Goal: Use online tool/utility: Utilize a website feature to perform a specific function

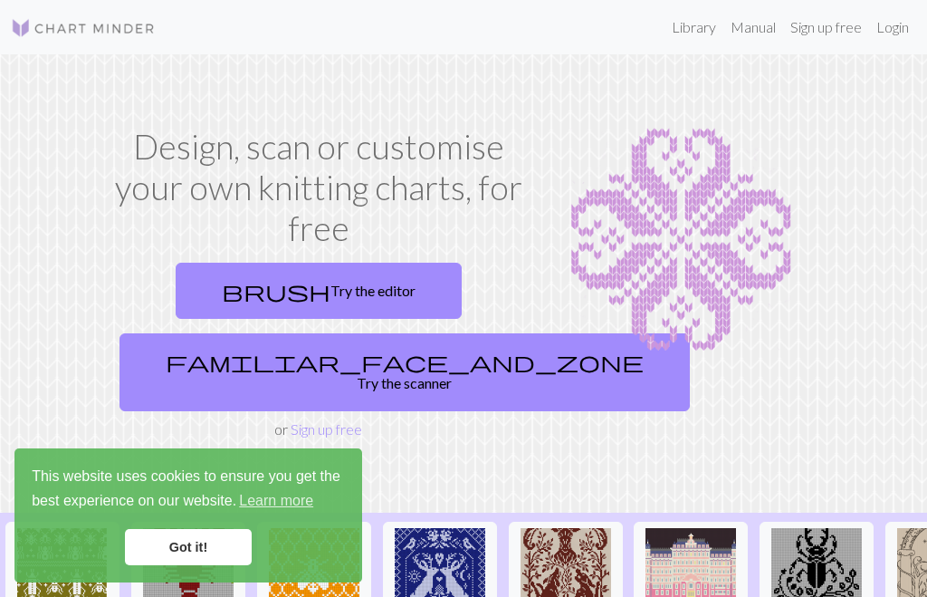
click at [280, 278] on span "brush" at bounding box center [276, 290] width 109 height 25
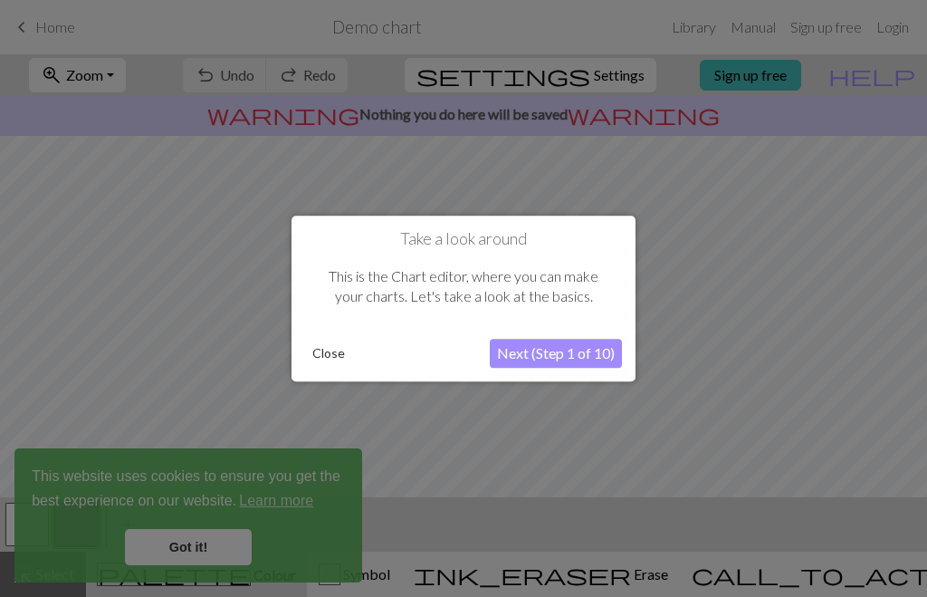
click at [319, 358] on button "Close" at bounding box center [328, 353] width 47 height 27
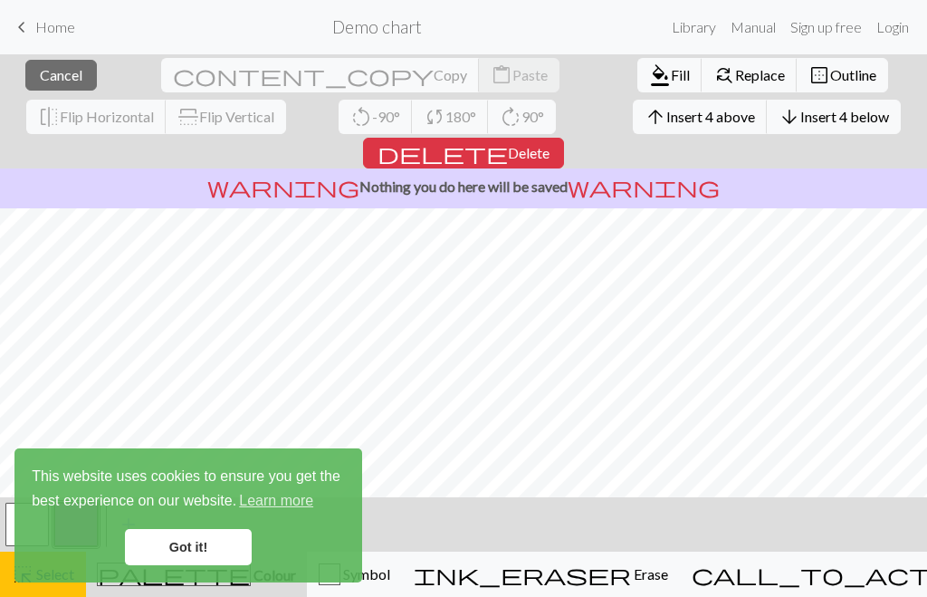
click at [163, 562] on link "Got it!" at bounding box center [188, 547] width 127 height 36
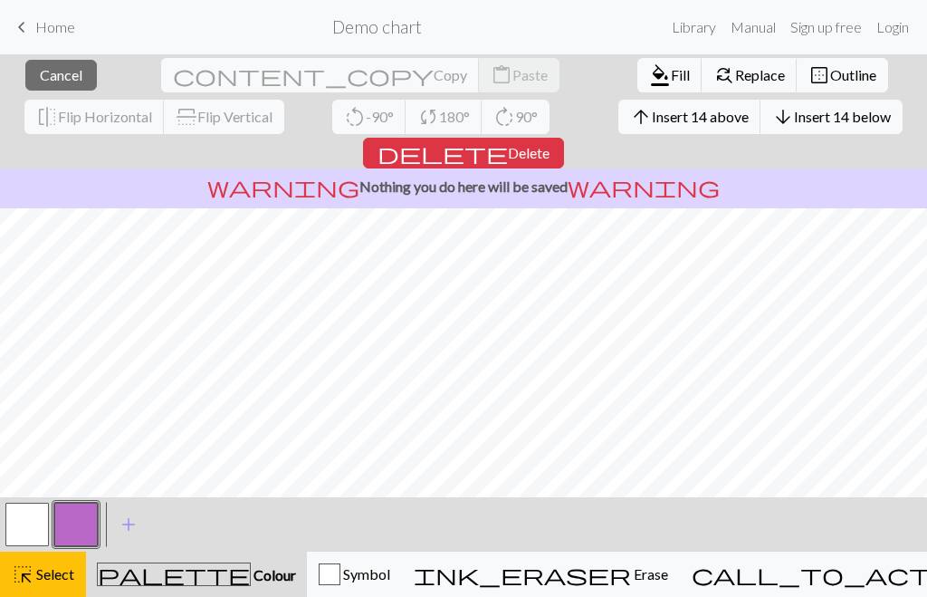
click at [604, 589] on button "ink_eraser Erase Erase" at bounding box center [541, 573] width 278 height 45
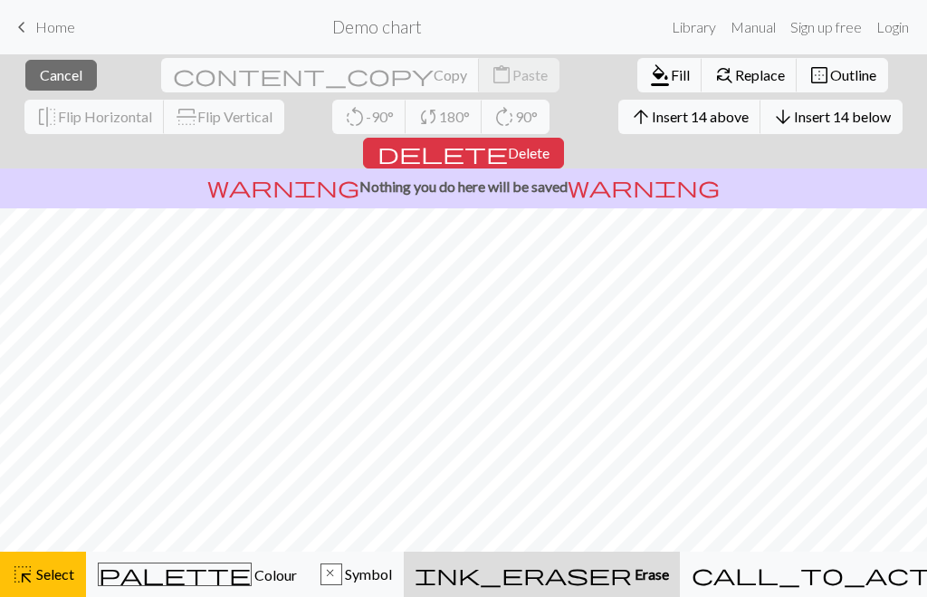
click at [632, 582] on span "Erase" at bounding box center [650, 573] width 37 height 17
click at [613, 588] on button "ink_eraser Erase Erase" at bounding box center [542, 573] width 276 height 45
click at [635, 590] on button "ink_eraser Erase Erase" at bounding box center [542, 573] width 276 height 45
click at [615, 583] on div "ink_eraser Erase Erase" at bounding box center [542, 574] width 254 height 22
click at [39, 574] on span "Select" at bounding box center [54, 573] width 41 height 17
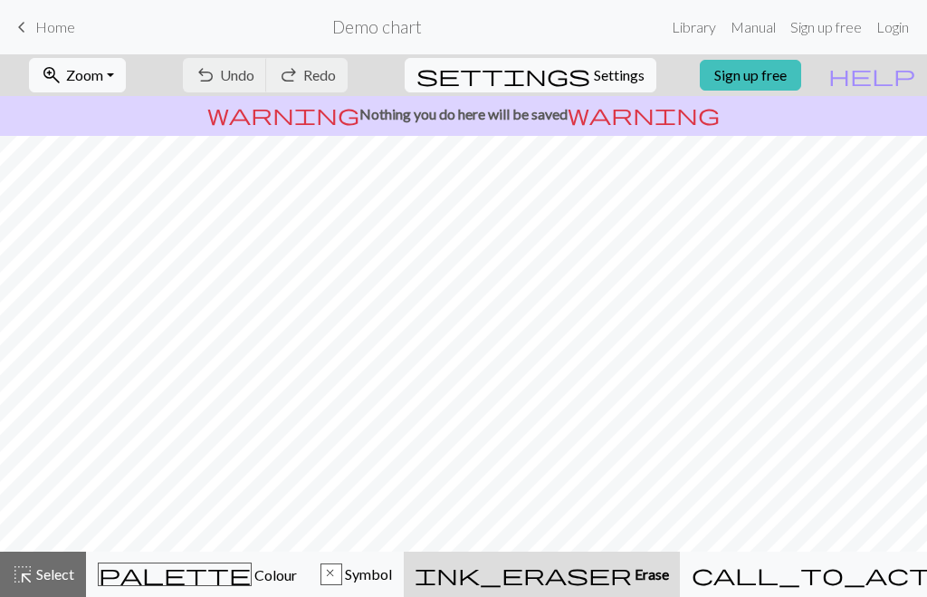
click at [632, 569] on span "Erase" at bounding box center [650, 573] width 37 height 17
click at [632, 566] on span "Erase" at bounding box center [650, 573] width 37 height 17
click at [254, 71] on span "Undo" at bounding box center [237, 74] width 34 height 17
click at [254, 70] on span "Undo" at bounding box center [237, 74] width 34 height 17
click at [216, 70] on span "undo" at bounding box center [206, 74] width 22 height 25
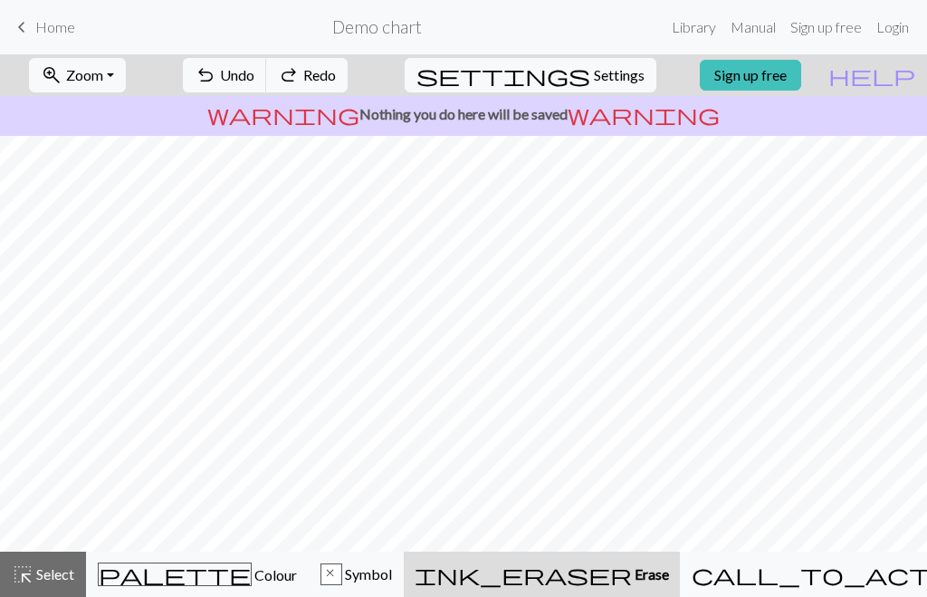
click at [254, 68] on span "Undo" at bounding box center [237, 74] width 34 height 17
click at [308, 80] on div "undo Undo Undo redo Redo Redo" at bounding box center [265, 75] width 192 height 42
click at [56, 588] on button "highlight_alt Select Select" at bounding box center [43, 573] width 86 height 45
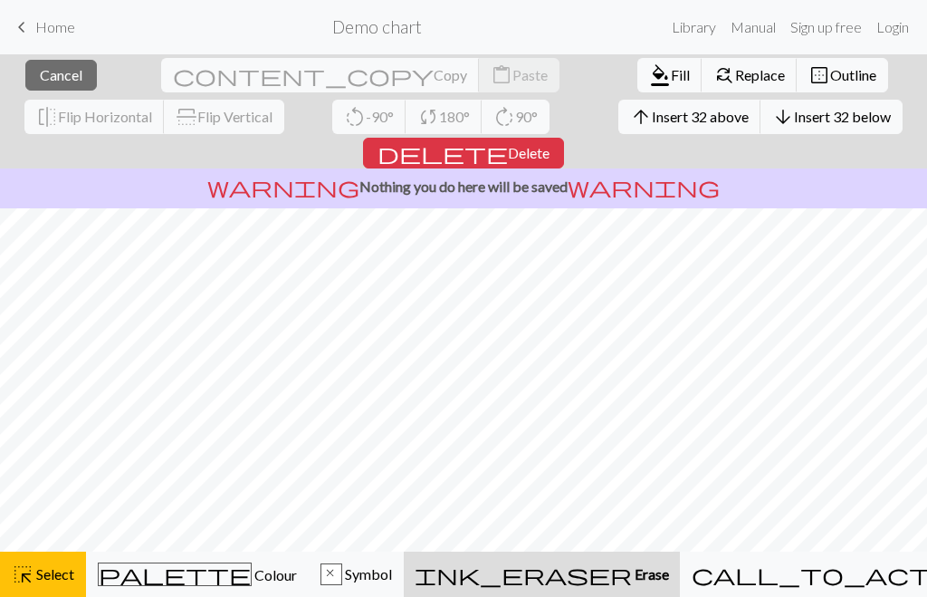
click at [564, 138] on button "delete Delete" at bounding box center [463, 153] width 201 height 31
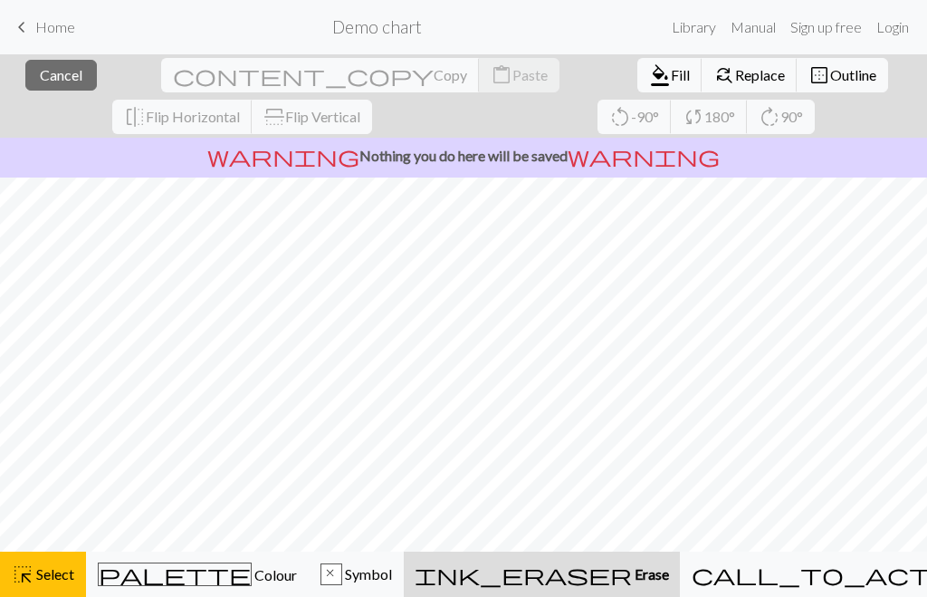
click at [391, 584] on div "x Symbol" at bounding box center [357, 574] width 72 height 22
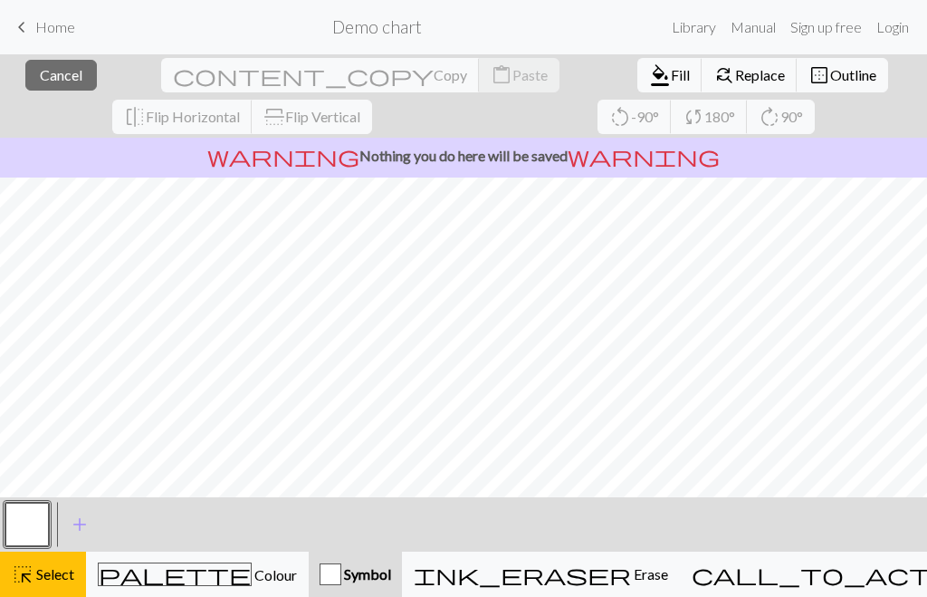
click at [241, 585] on div "palette Colour Colour" at bounding box center [197, 574] width 199 height 24
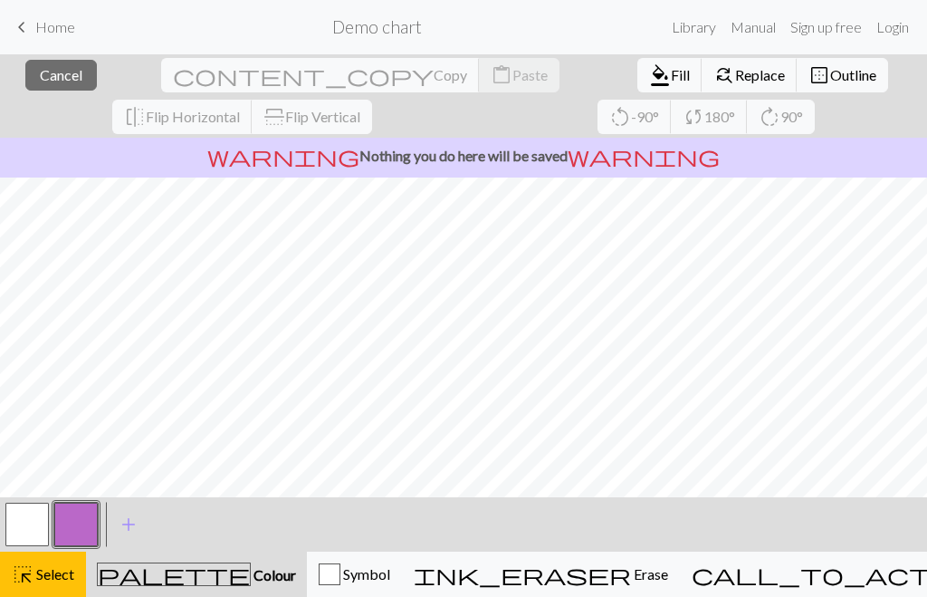
click at [78, 535] on button "button" at bounding box center [75, 524] width 43 height 43
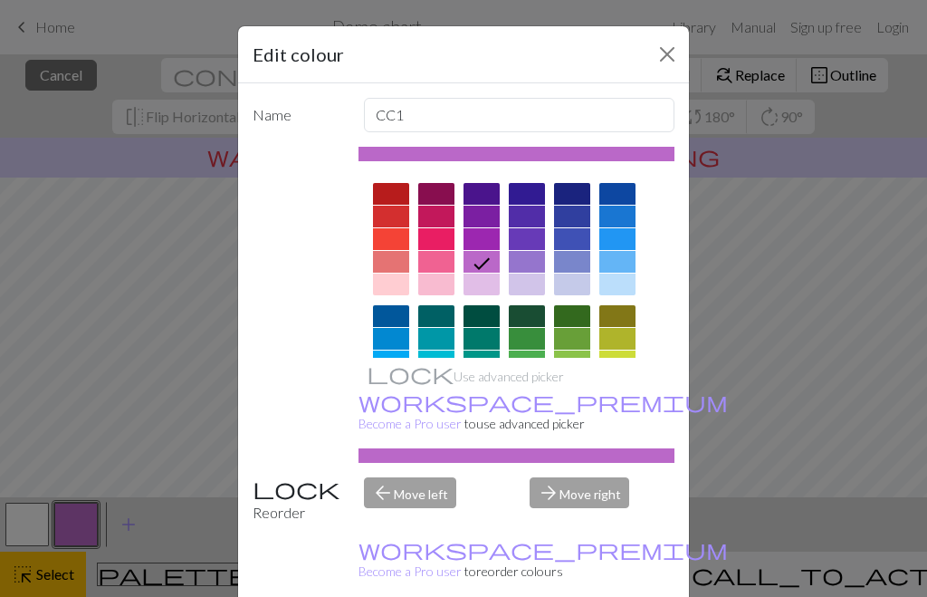
click at [17, 520] on div "Edit colour Name CC1 Use advanced picker workspace_premium Become a Pro user to…" at bounding box center [463, 298] width 927 height 597
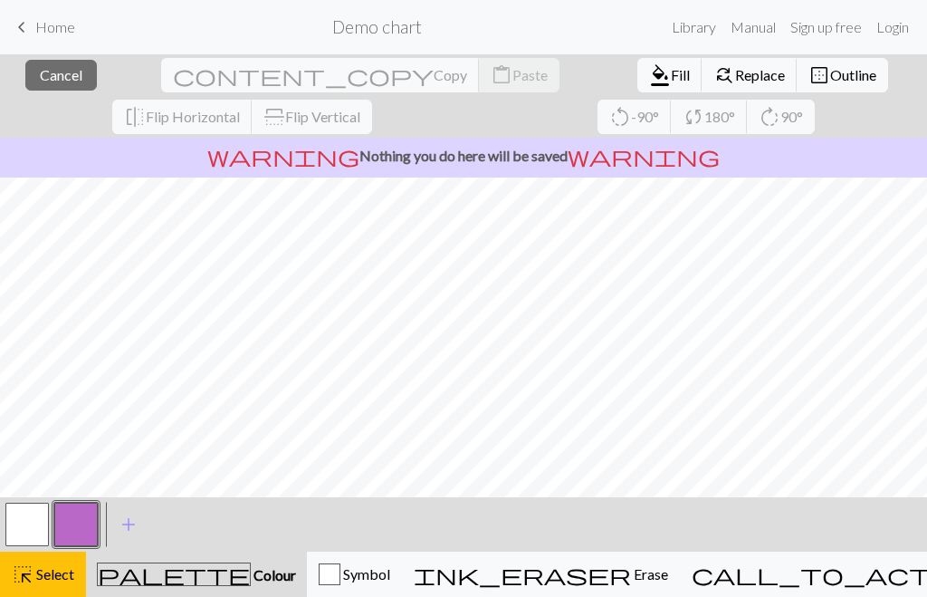
click at [25, 535] on button "button" at bounding box center [26, 524] width 43 height 43
click at [27, 532] on button "button" at bounding box center [26, 524] width 43 height 43
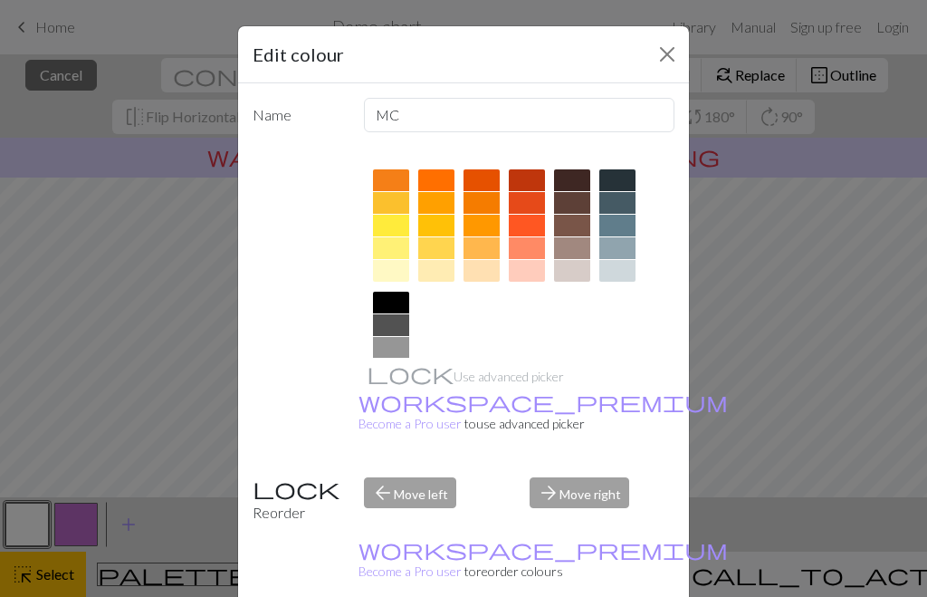
scroll to position [254, 0]
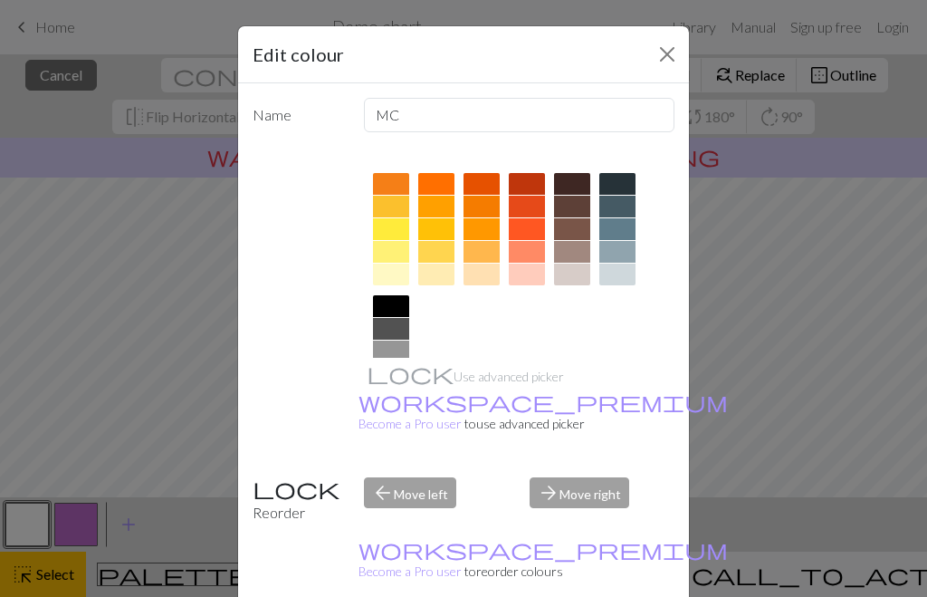
click at [398, 300] on div at bounding box center [391, 306] width 36 height 22
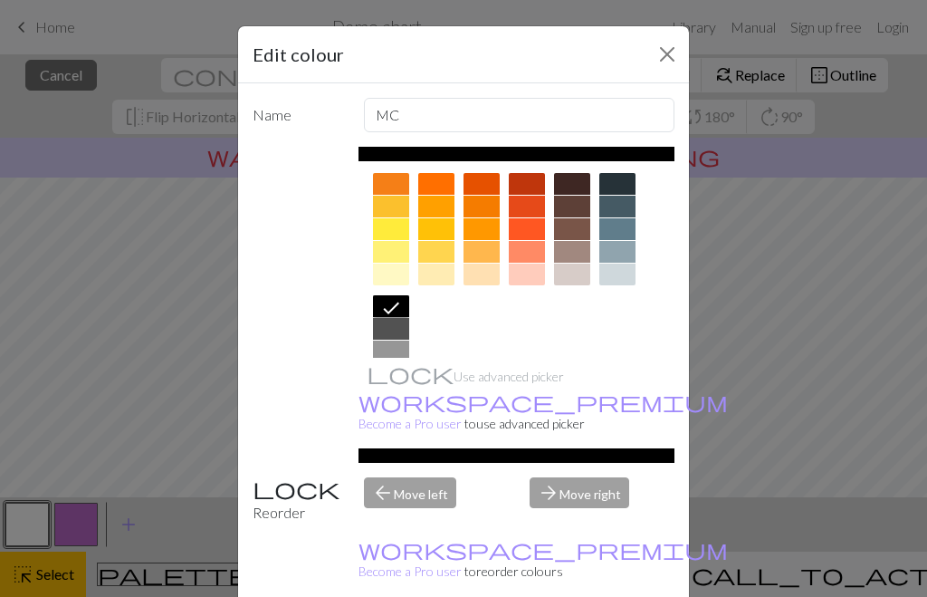
click at [670, 56] on button "Close" at bounding box center [667, 54] width 29 height 29
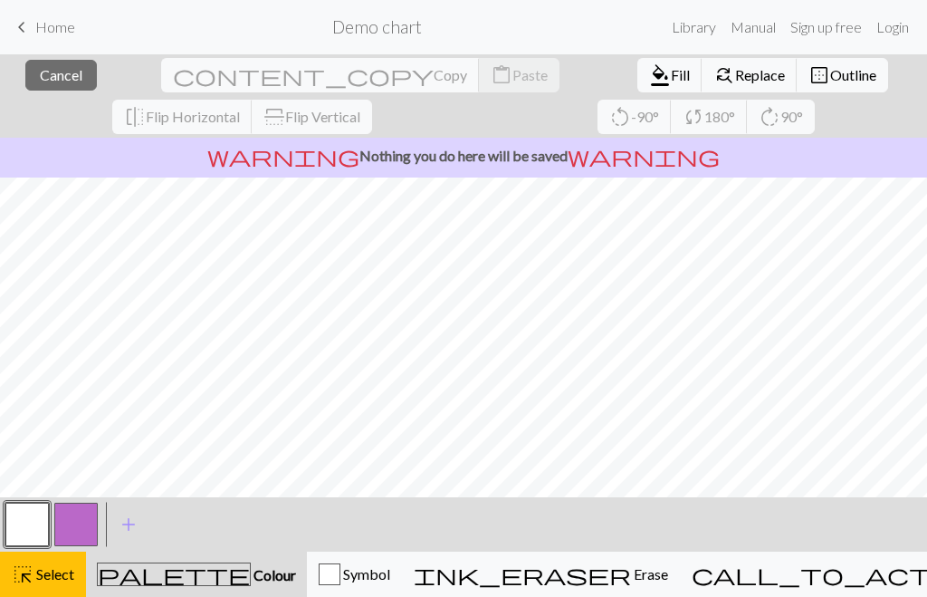
click at [21, 528] on button "button" at bounding box center [26, 524] width 43 height 43
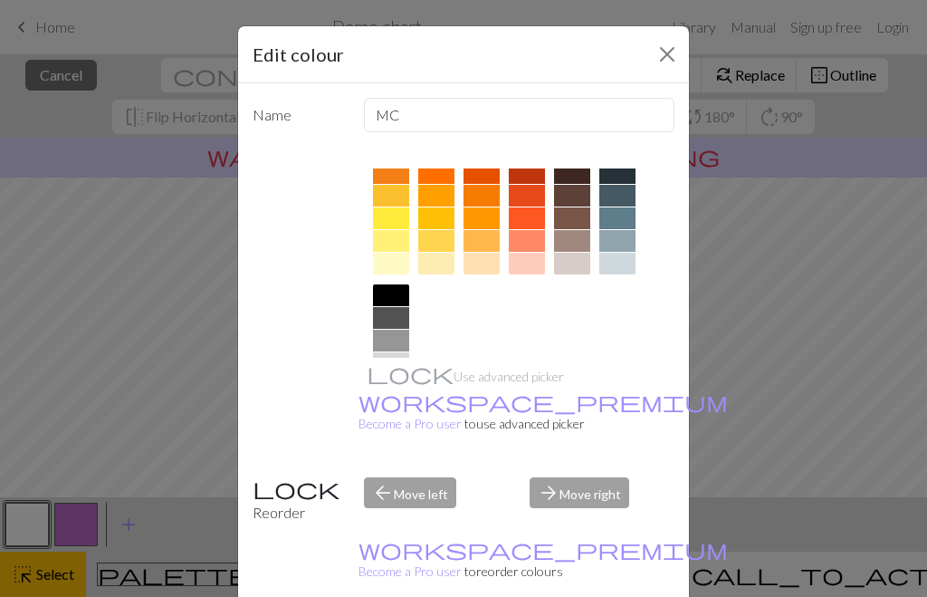
scroll to position [264, 0]
click at [396, 292] on div at bounding box center [391, 296] width 36 height 22
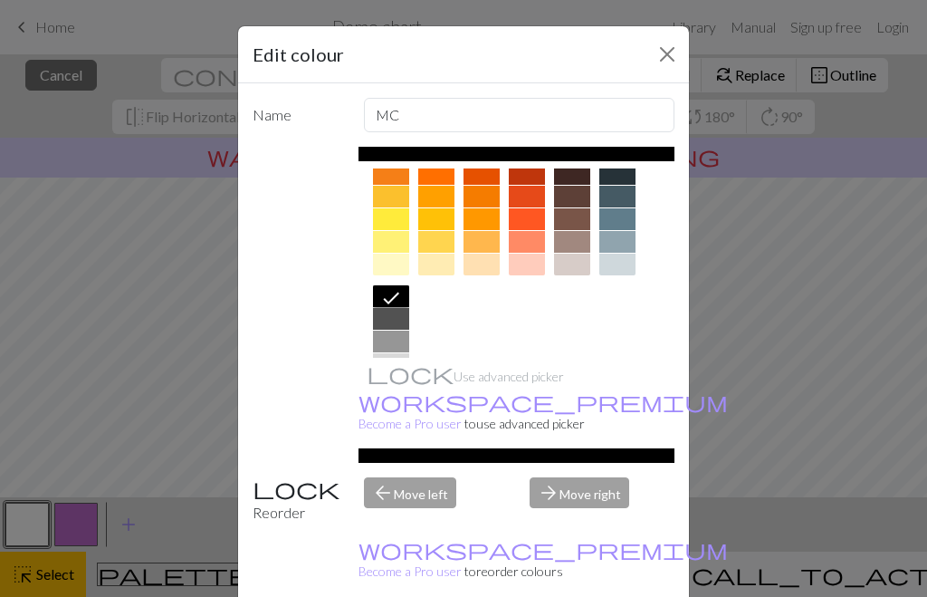
click at [395, 296] on icon at bounding box center [391, 298] width 16 height 12
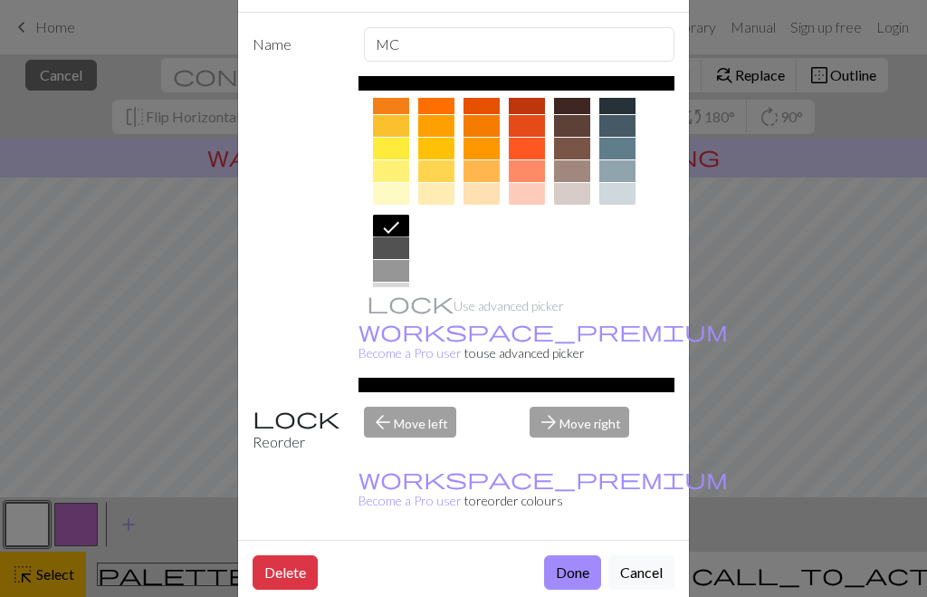
scroll to position [106, 0]
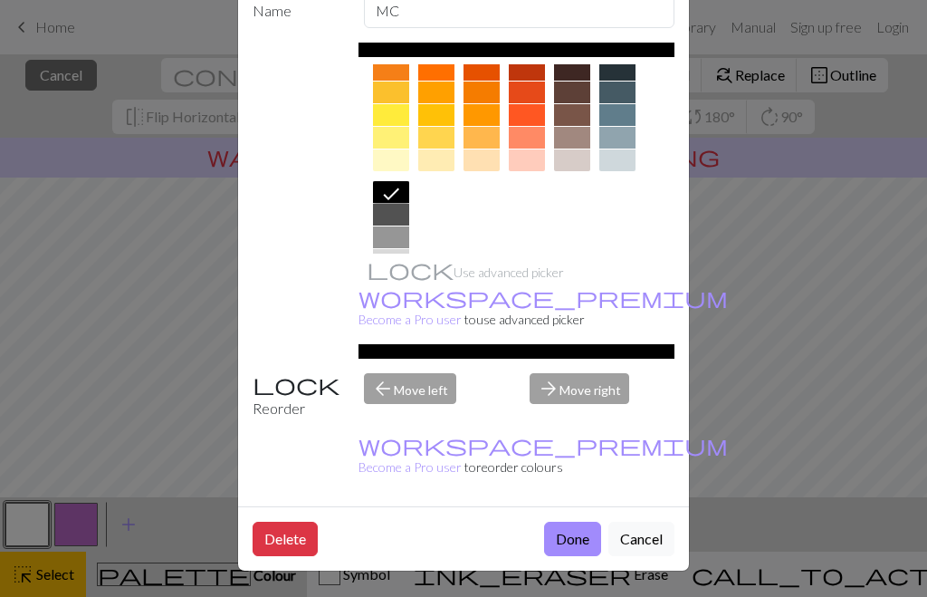
click at [561, 539] on button "Done" at bounding box center [572, 539] width 57 height 34
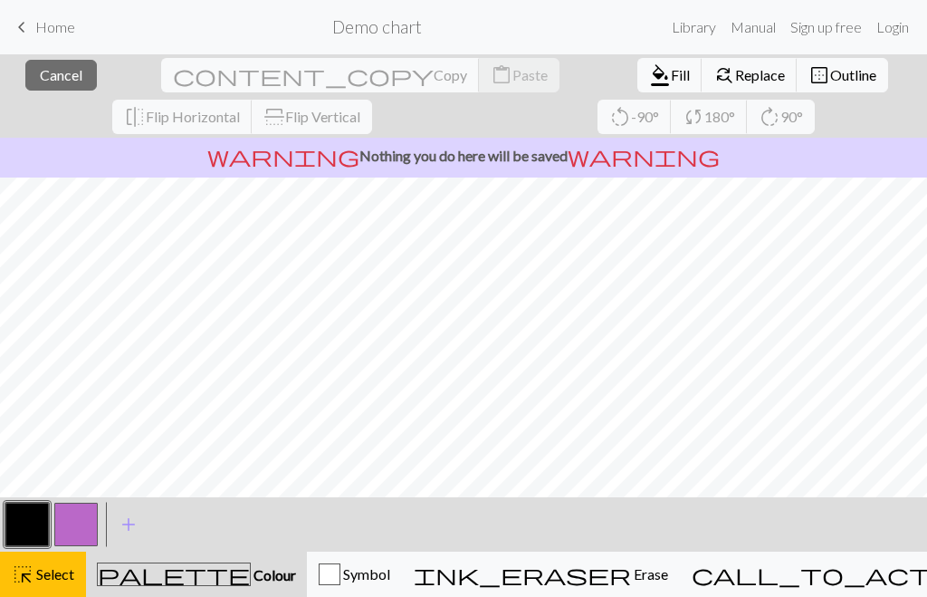
click at [81, 532] on button "button" at bounding box center [75, 524] width 43 height 43
click at [79, 522] on button "button" at bounding box center [75, 524] width 43 height 43
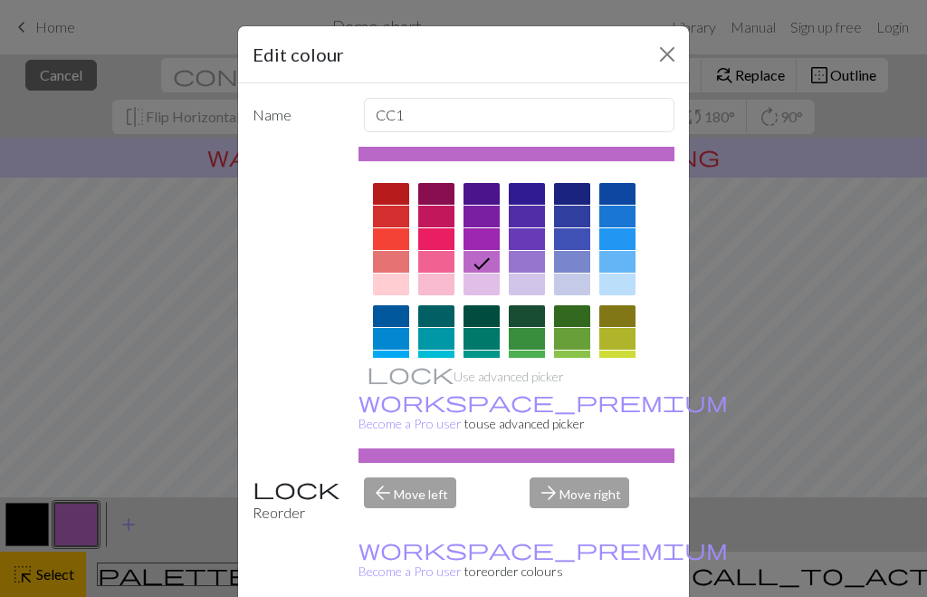
click at [570, 190] on div at bounding box center [572, 194] width 36 height 22
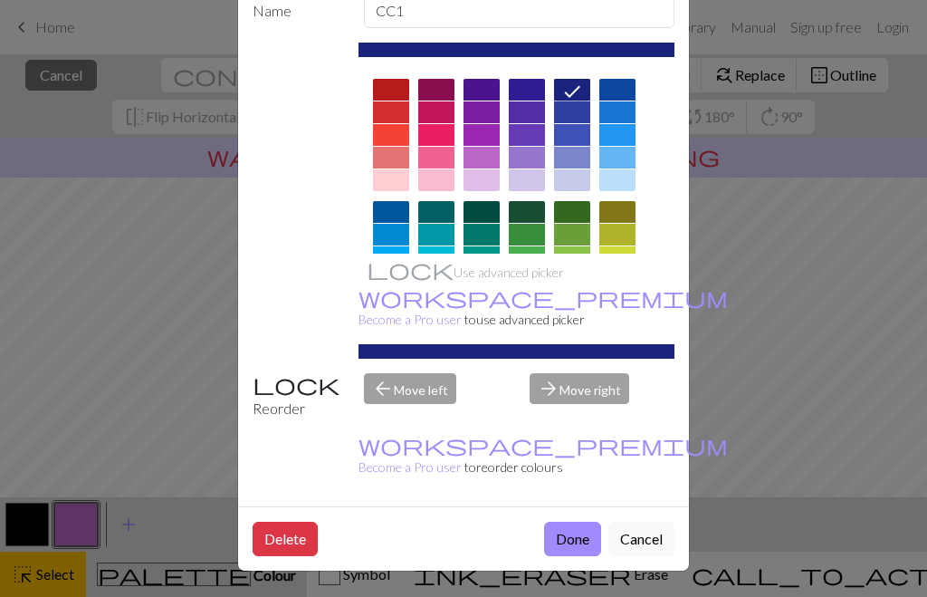
click at [572, 531] on button "Done" at bounding box center [572, 539] width 57 height 34
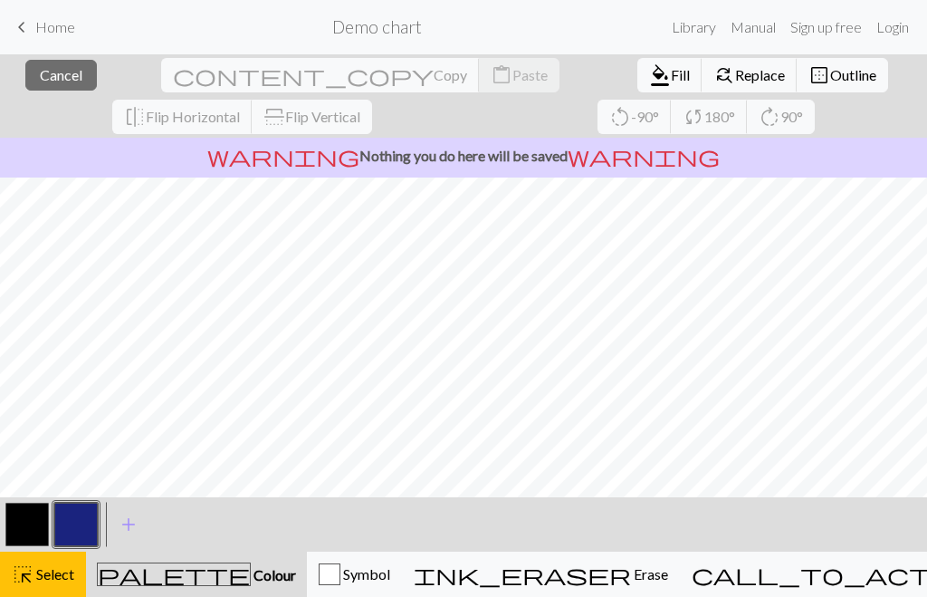
click at [144, 525] on button "add Add a colour" at bounding box center [128, 524] width 45 height 45
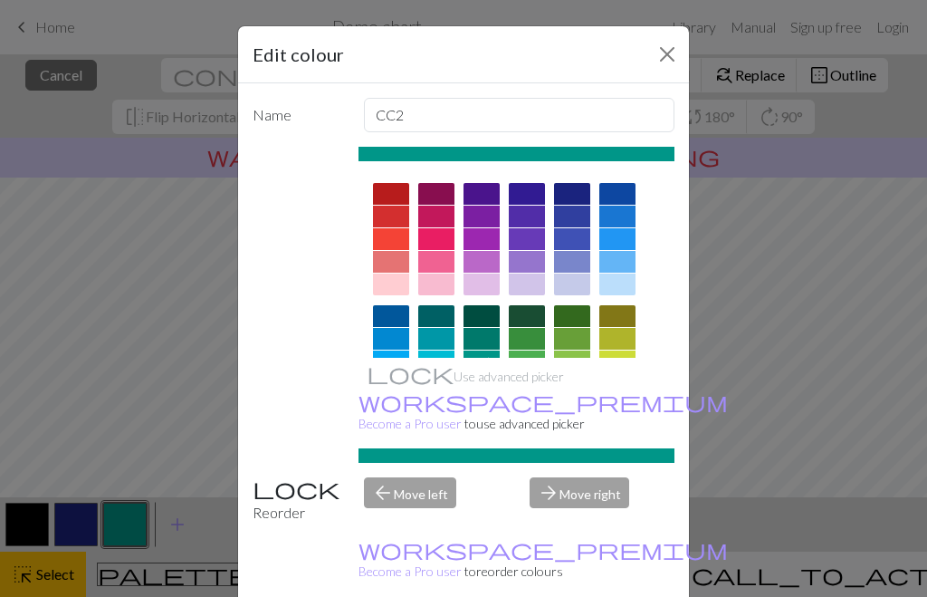
click at [484, 345] on div at bounding box center [482, 339] width 36 height 22
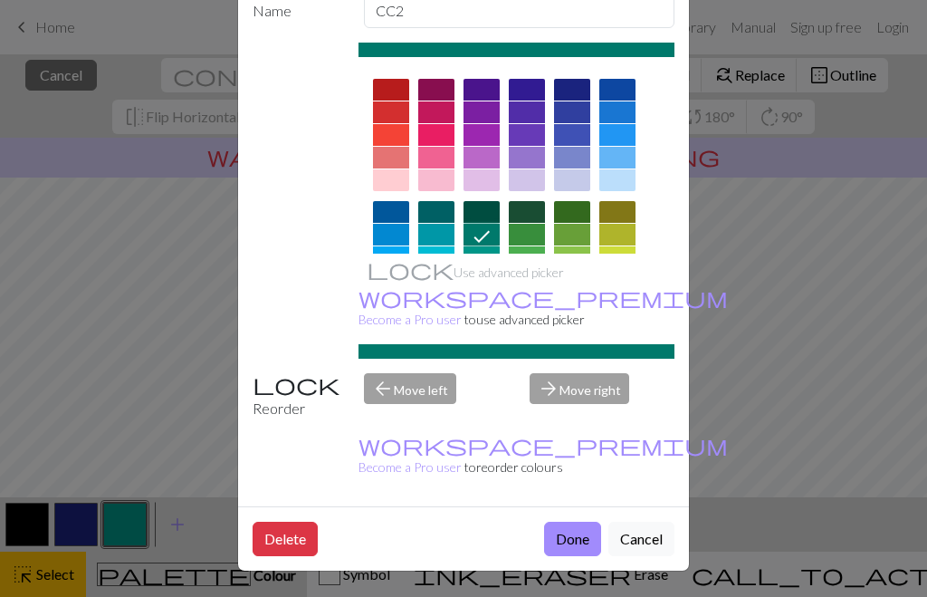
click at [571, 537] on button "Done" at bounding box center [572, 539] width 57 height 34
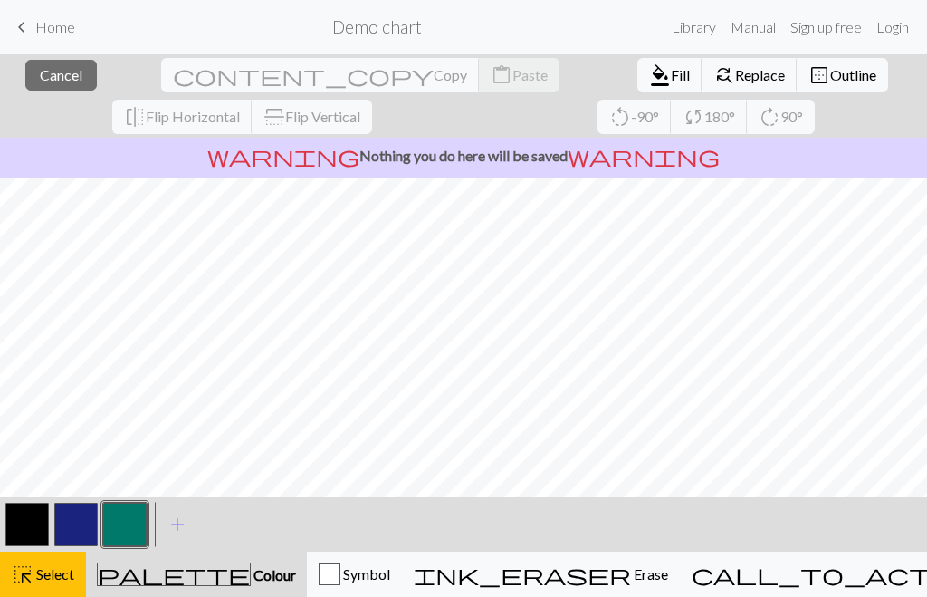
click at [185, 520] on span "add" at bounding box center [178, 524] width 22 height 25
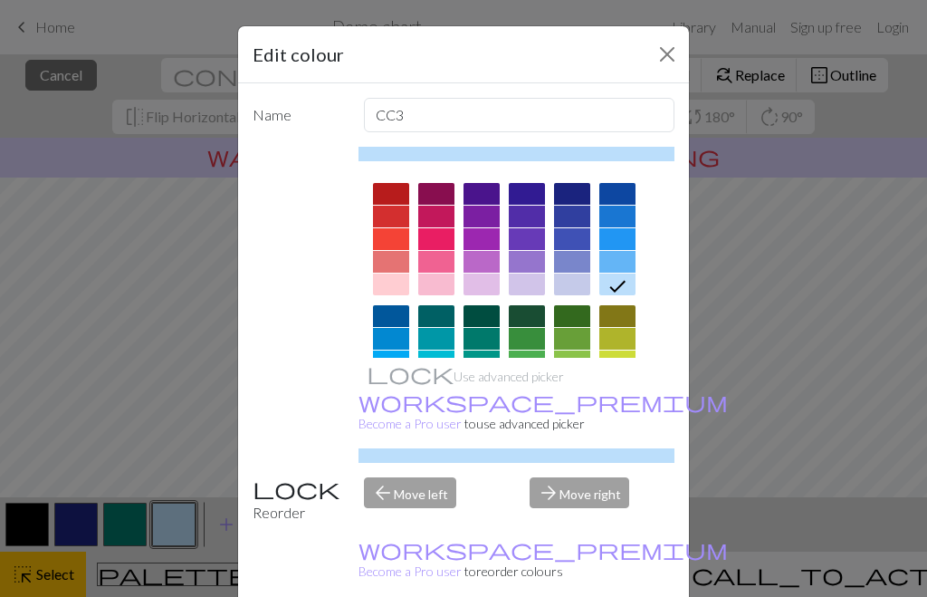
click at [485, 196] on div at bounding box center [482, 194] width 36 height 22
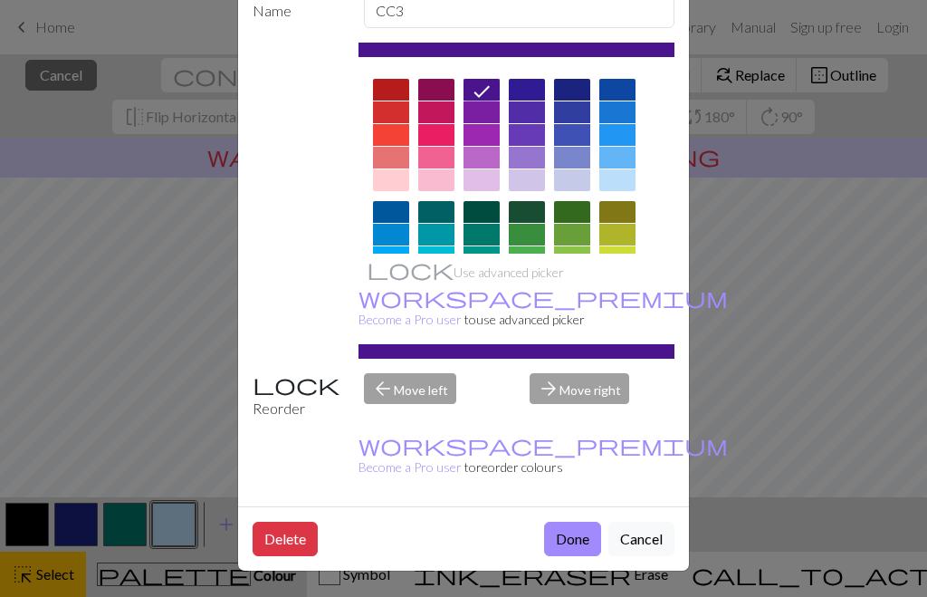
click at [570, 540] on button "Done" at bounding box center [572, 539] width 57 height 34
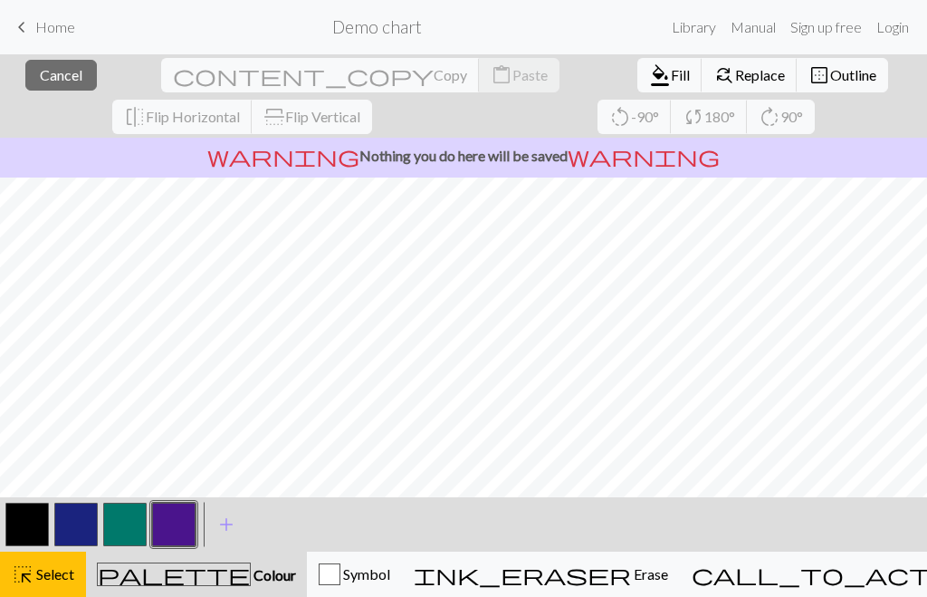
click at [234, 522] on span "add" at bounding box center [227, 524] width 22 height 25
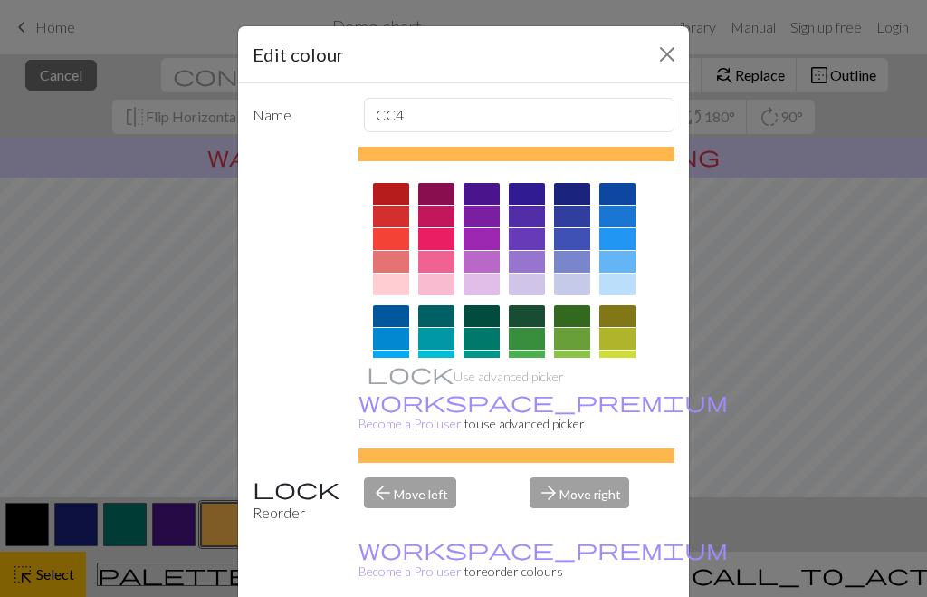
scroll to position [0, 0]
click at [434, 239] on div at bounding box center [436, 239] width 36 height 22
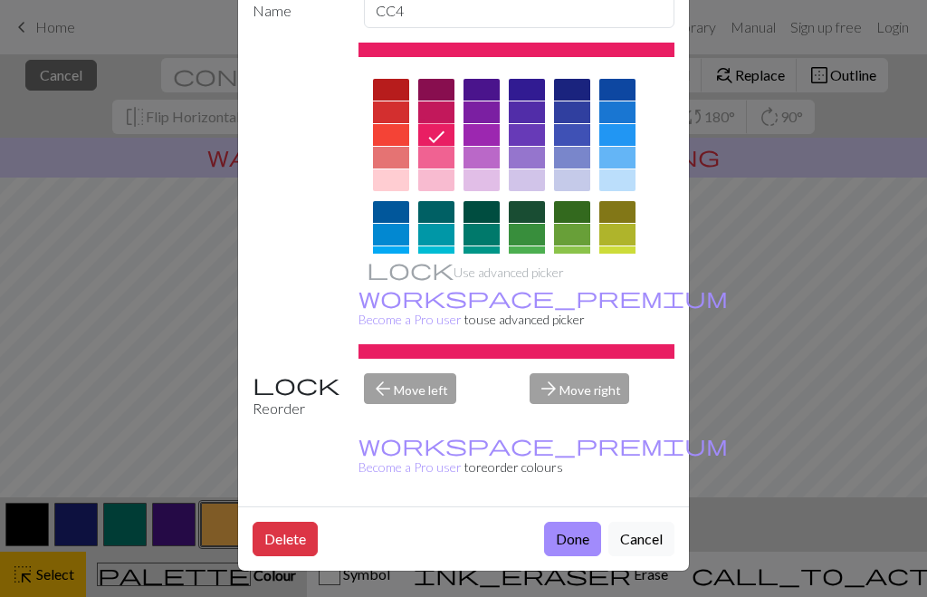
scroll to position [106, 0]
click at [570, 531] on button "Done" at bounding box center [572, 539] width 57 height 34
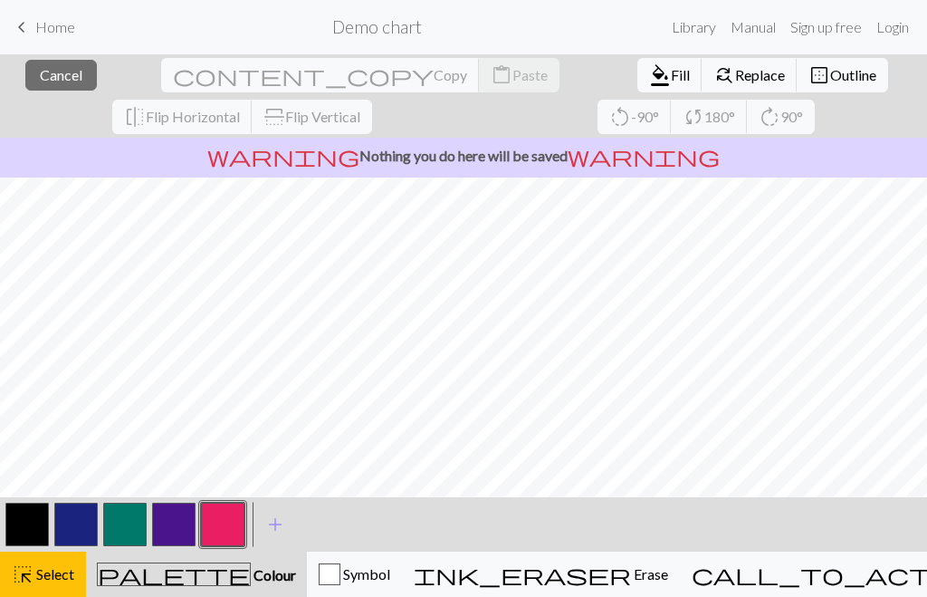
click at [280, 528] on span "add" at bounding box center [275, 524] width 22 height 25
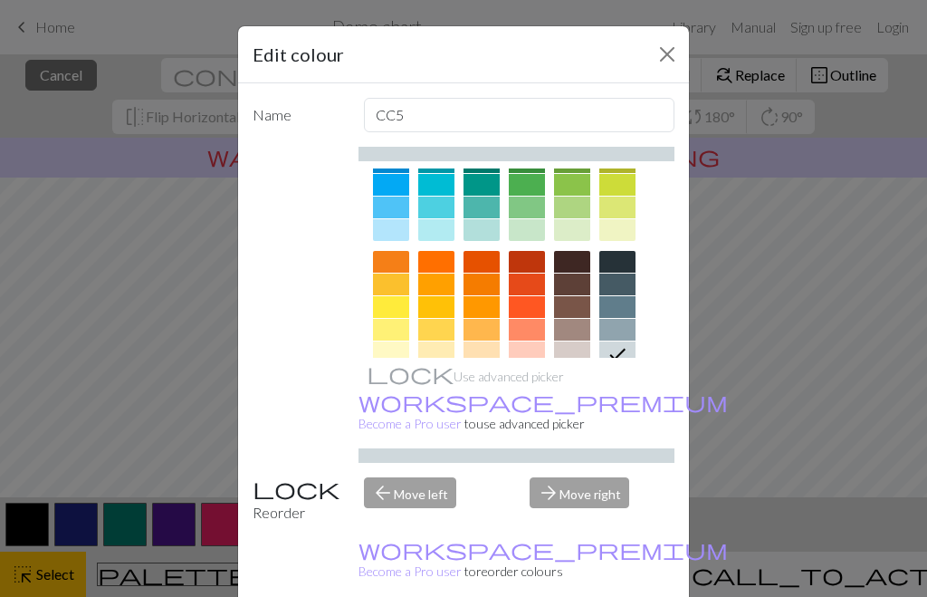
scroll to position [182, 0]
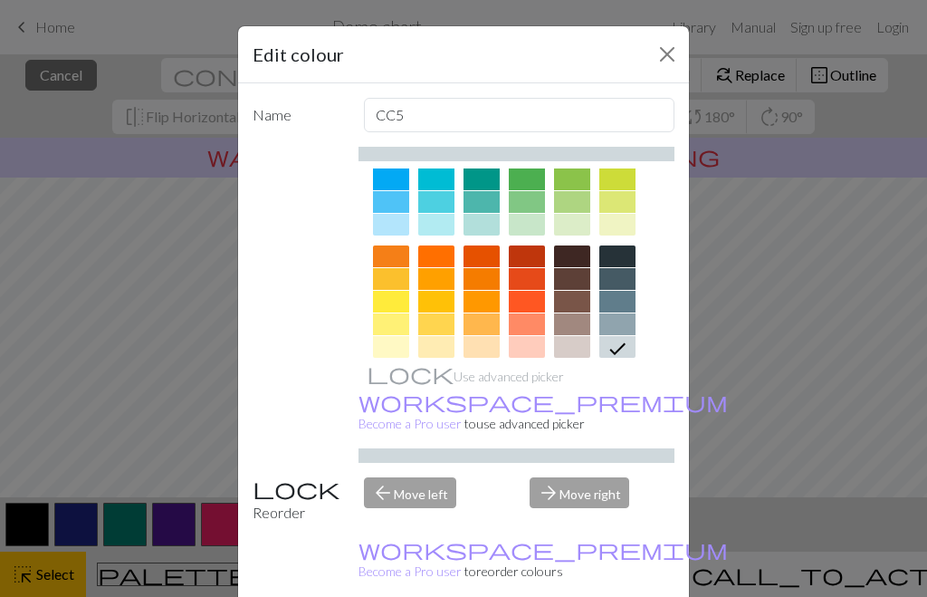
click at [390, 280] on div at bounding box center [391, 279] width 36 height 22
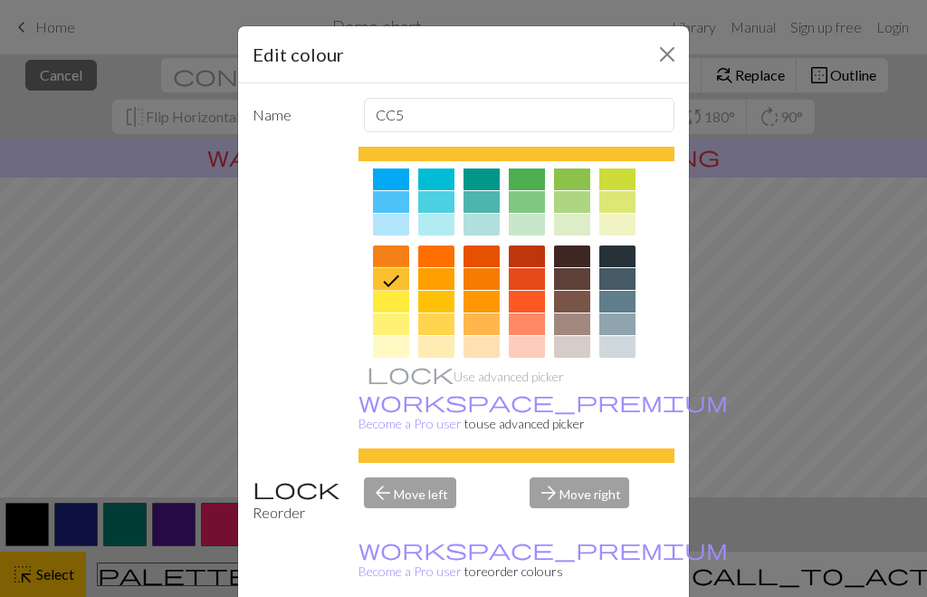
click at [392, 273] on icon at bounding box center [391, 281] width 22 height 22
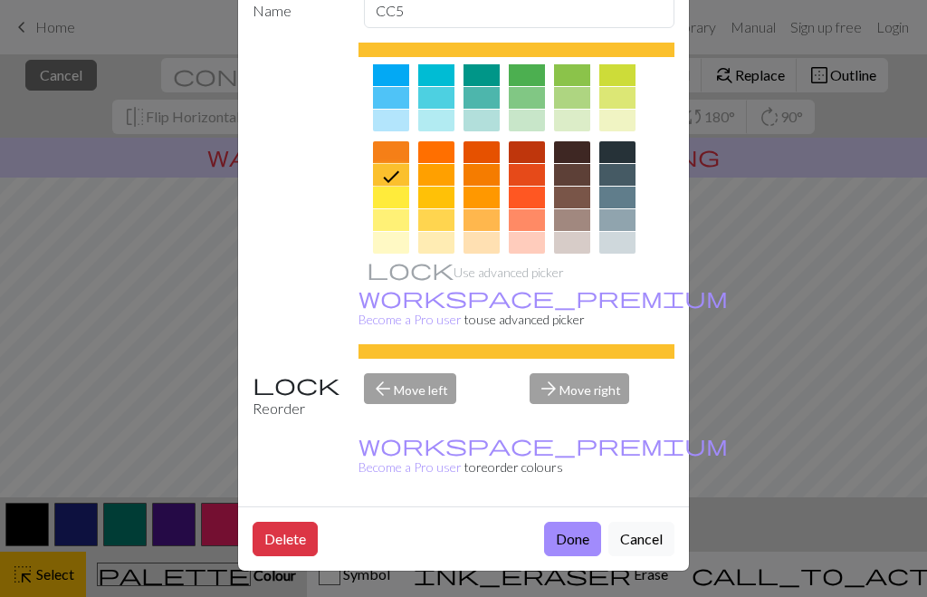
scroll to position [106, 0]
click at [570, 537] on button "Done" at bounding box center [572, 539] width 57 height 34
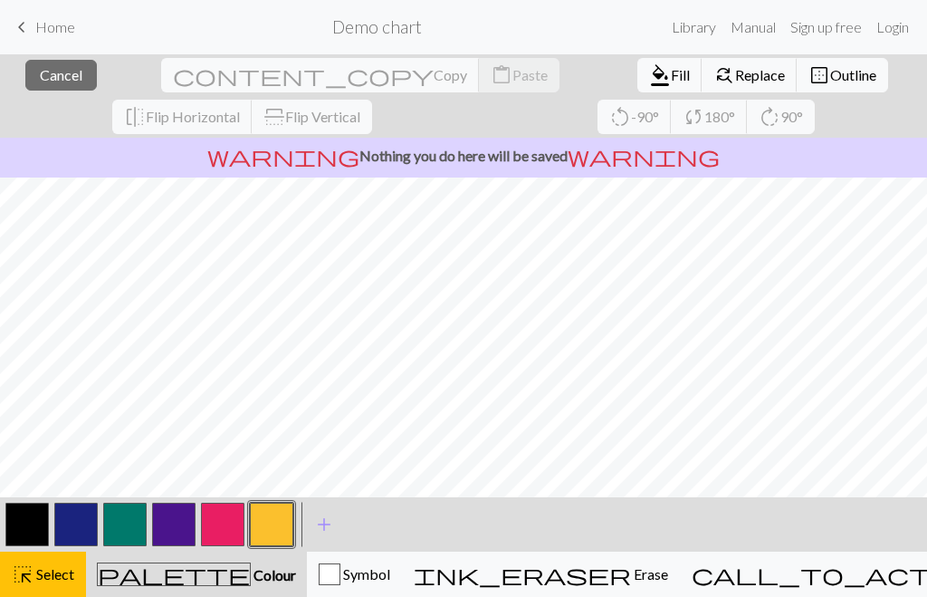
click at [830, 76] on span "Outline" at bounding box center [853, 74] width 46 height 17
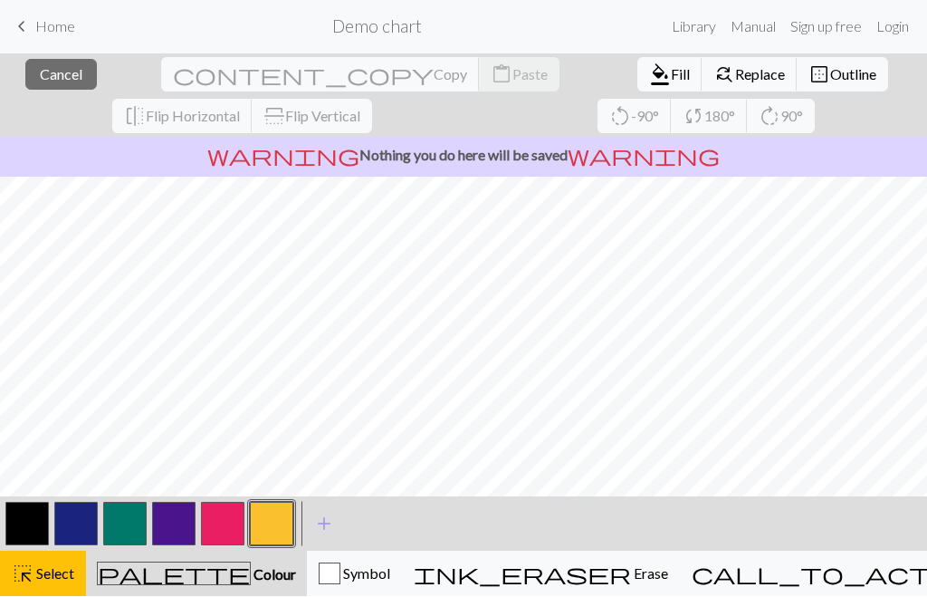
click at [30, 515] on button "button" at bounding box center [26, 524] width 43 height 43
click at [24, 521] on button "button" at bounding box center [26, 524] width 43 height 43
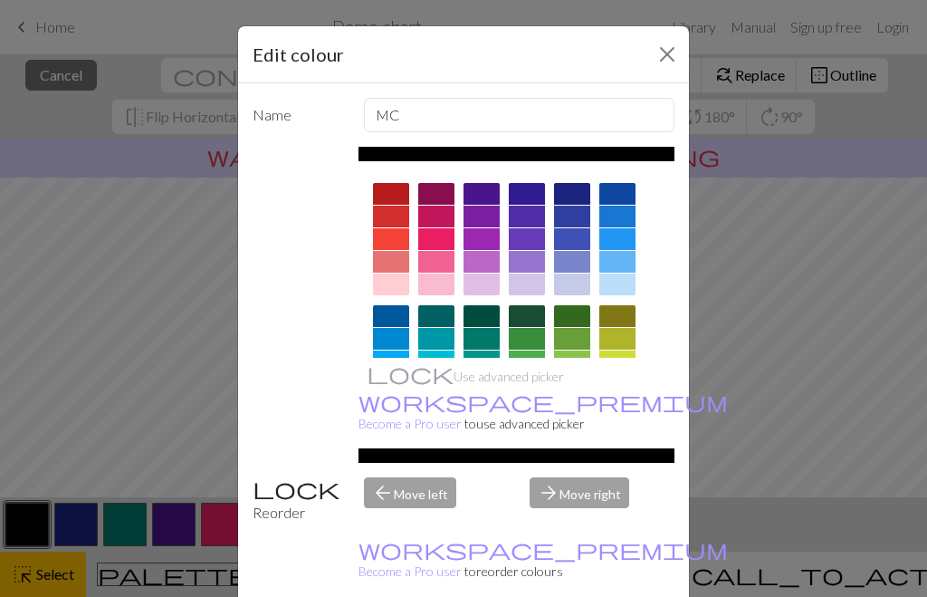
click at [665, 51] on button "Close" at bounding box center [667, 54] width 29 height 29
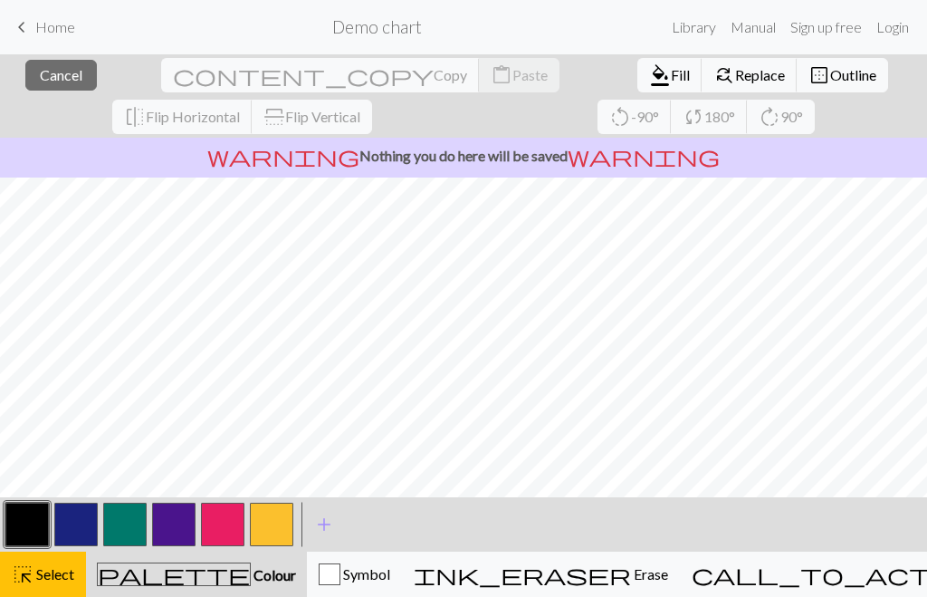
click at [177, 584] on icon "palette" at bounding box center [174, 574] width 154 height 24
click at [390, 584] on div "Symbol" at bounding box center [355, 574] width 72 height 22
